Goal: Find specific page/section: Find specific page/section

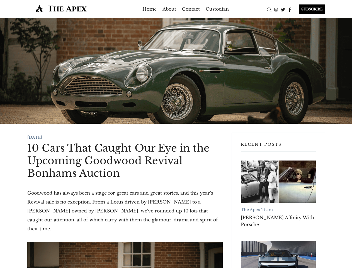
click at [269, 9] on div "Search" at bounding box center [269, 9] width 7 height 7
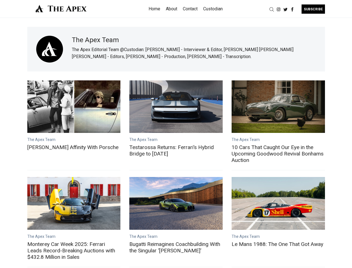
click at [272, 9] on div "Search" at bounding box center [271, 9] width 7 height 7
